Goal: Task Accomplishment & Management: Use online tool/utility

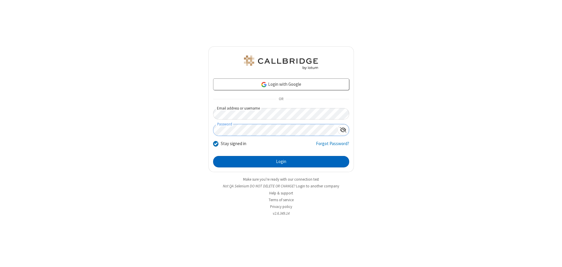
click at [281, 162] on button "Login" at bounding box center [281, 162] width 136 height 12
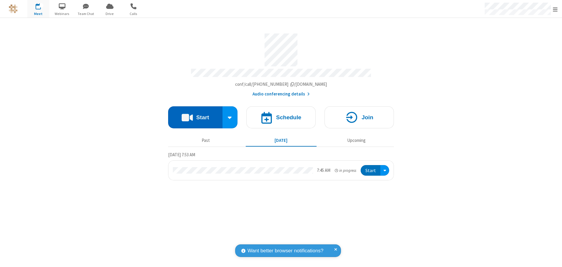
click at [195, 115] on button "Start" at bounding box center [195, 117] width 54 height 22
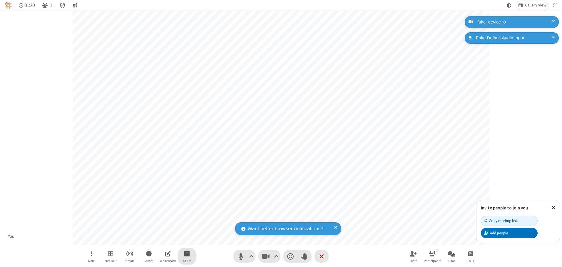
click at [187, 254] on span "Start sharing" at bounding box center [187, 253] width 6 height 7
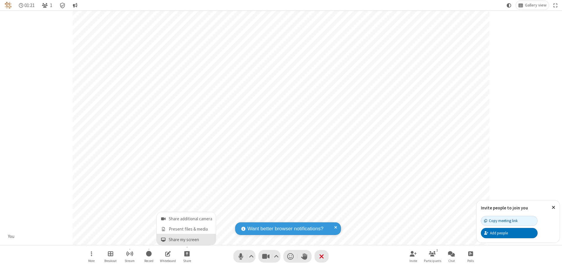
click at [163, 239] on span "Share my screen" at bounding box center [163, 239] width 7 height 5
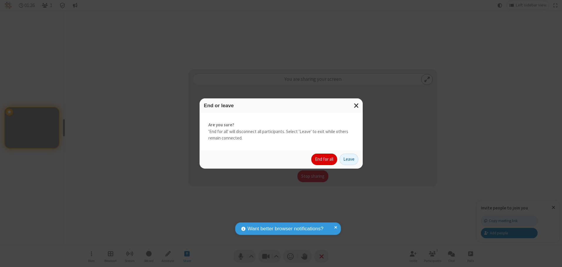
click at [324, 159] on button "End for all" at bounding box center [324, 160] width 26 height 12
